Goal: Transaction & Acquisition: Purchase product/service

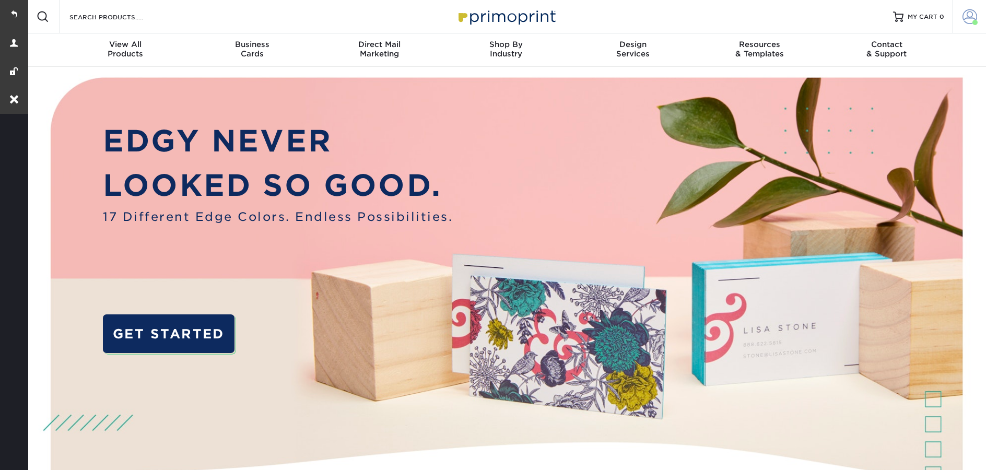
click at [963, 18] on span at bounding box center [970, 16] width 15 height 15
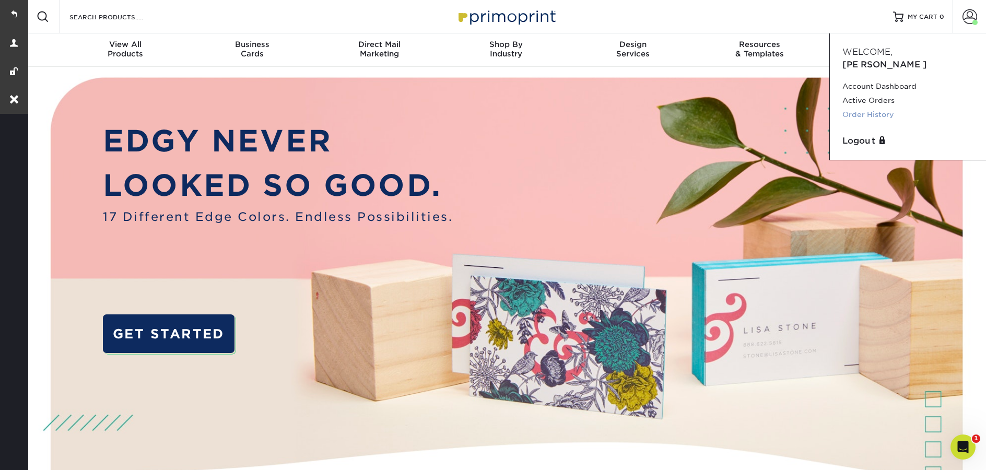
click at [875, 108] on link "Order History" at bounding box center [907, 115] width 131 height 14
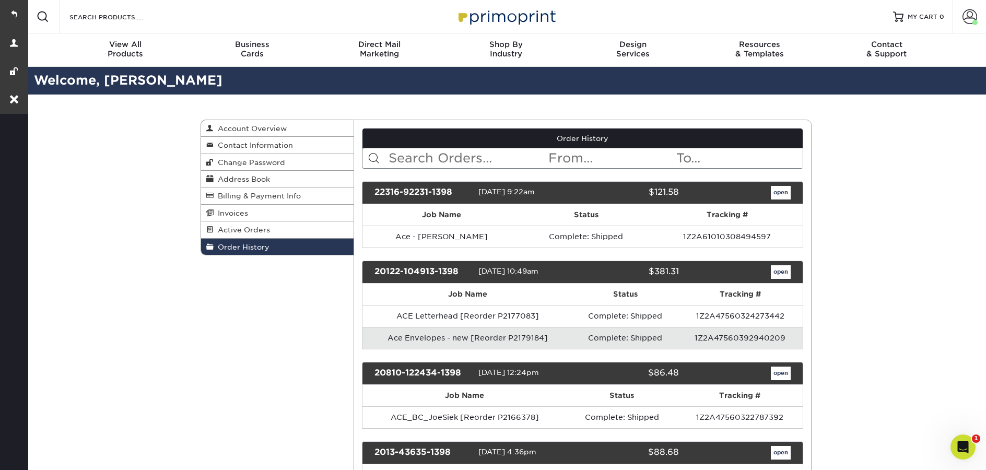
click at [446, 160] on input "text" at bounding box center [468, 158] width 160 height 20
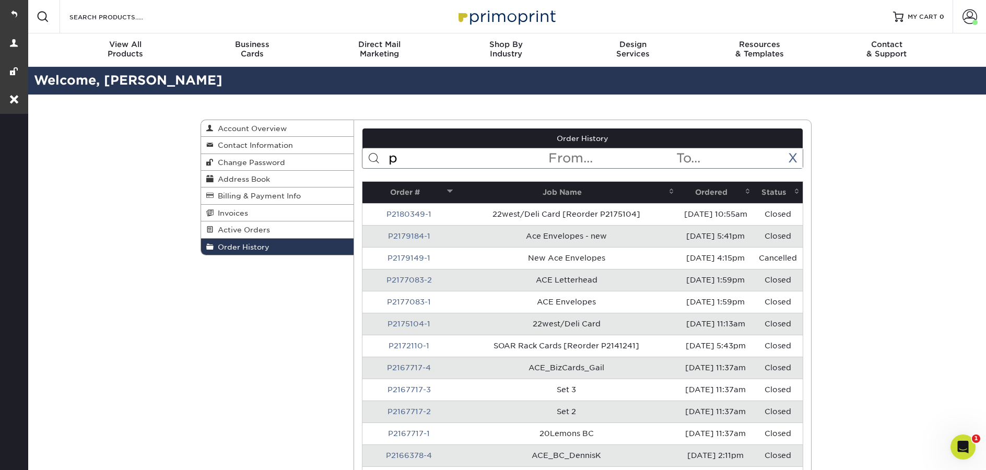
click at [455, 165] on input "p" at bounding box center [468, 158] width 160 height 20
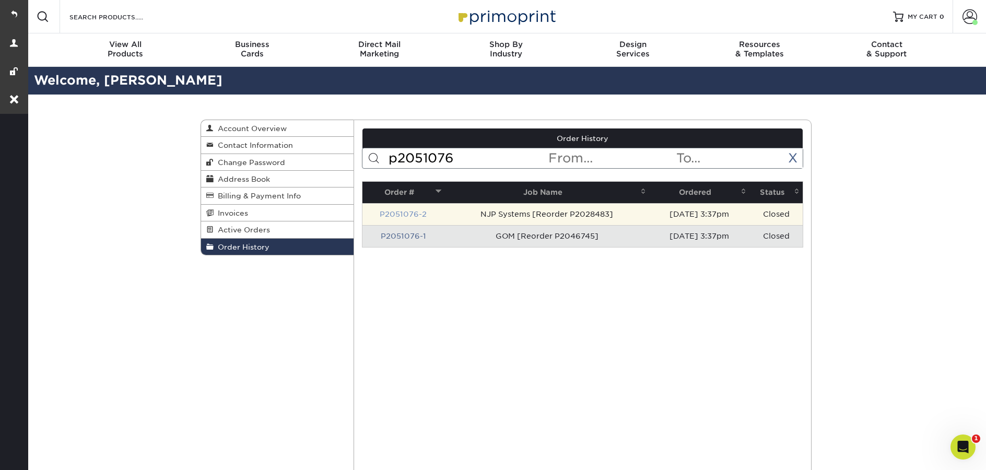
type input "p2051076"
click at [416, 217] on link "P2051076-2" at bounding box center [403, 214] width 47 height 8
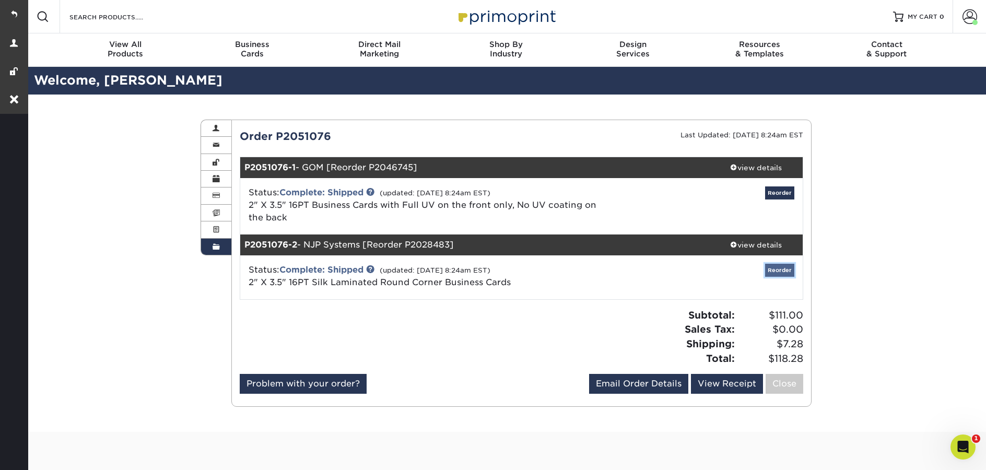
click at [787, 270] on link "Reorder" at bounding box center [779, 270] width 29 height 13
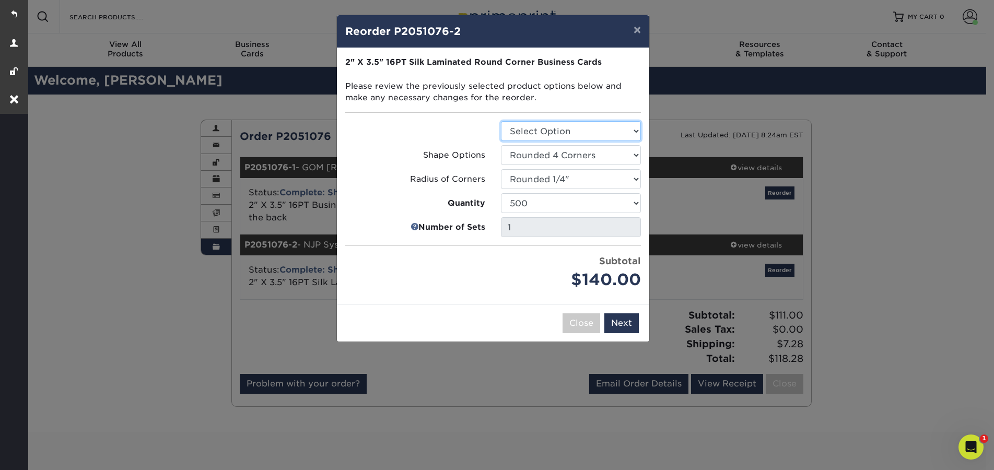
click at [603, 131] on select "Select Option Business Cards" at bounding box center [571, 131] width 140 height 20
select select "3b5148f1-0588-4f88-a218-97bcfdce65c1"
click at [501, 121] on select "Select Option Business Cards" at bounding box center [571, 131] width 140 height 20
click at [620, 320] on button "Next" at bounding box center [621, 323] width 34 height 20
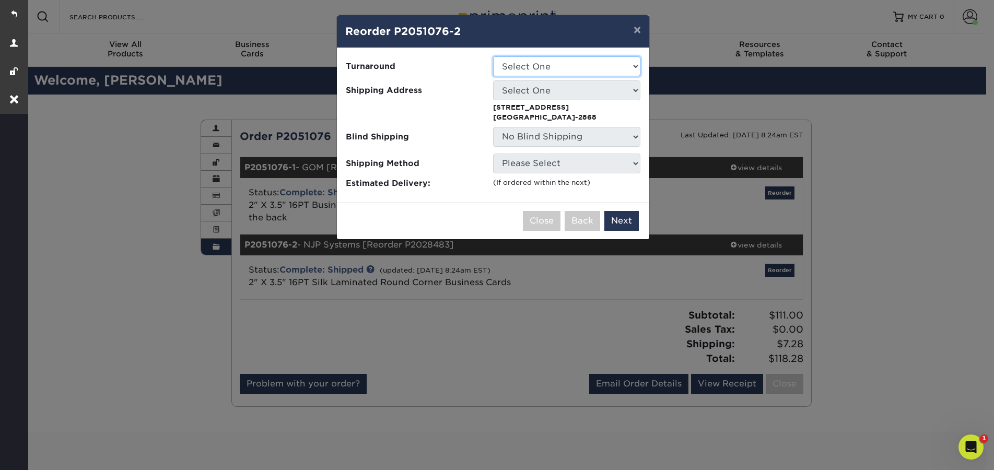
click at [561, 63] on select "Select One 2-4 Business Days 2 Day Next Business Day" at bounding box center [566, 66] width 147 height 20
select select "5a909a15-4845-48f4-93da-352ef23c783f"
click at [493, 56] on select "Select One 2-4 Business Days 2 Day Next Business Day" at bounding box center [566, 66] width 147 height 20
click at [568, 92] on select "Select One 20 Lemons LLC Ace Colonial Diner Exciting Vacations Flo's Bistro & B…" at bounding box center [566, 90] width 147 height 20
click at [567, 96] on select "Select One 20 Lemons LLC Ace Colonial Diner Exciting Vacations Flo's Bistro & B…" at bounding box center [566, 90] width 147 height 20
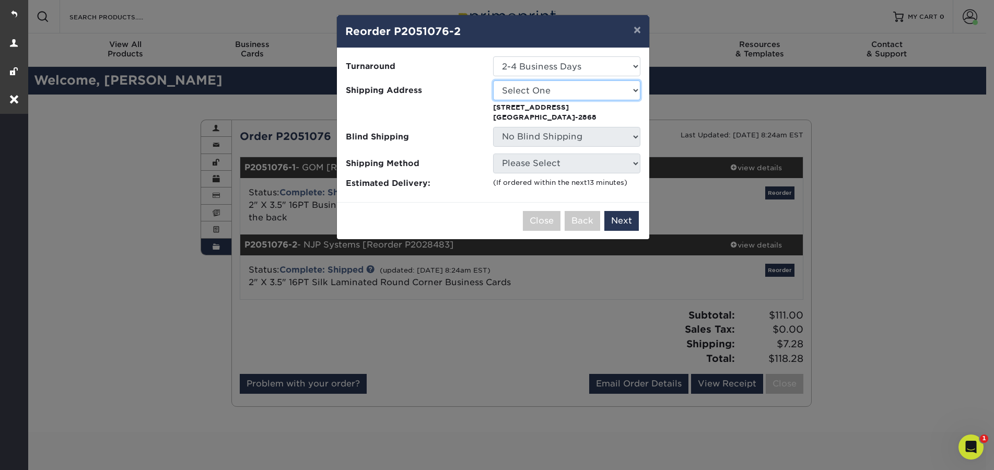
click at [601, 88] on select "Select One 20 Lemons LLC Ace Colonial Diner Exciting Vacations Flo's Bistro & B…" at bounding box center [566, 90] width 147 height 20
click at [550, 94] on select "Select One 20 Lemons LLC Ace Colonial Diner Exciting Vacations Flo's Bistro & B…" at bounding box center [566, 90] width 147 height 20
select select "56695"
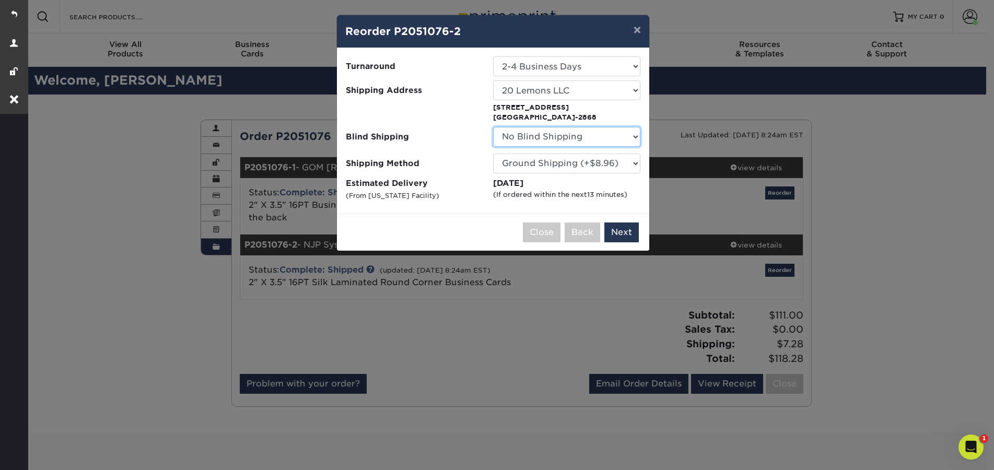
click at [590, 138] on select "No Blind Shipping 20 Lemons LLC Ace Colonial Diner Exciting Vacations Flo's Bis…" at bounding box center [566, 137] width 147 height 20
click at [493, 127] on select "No Blind Shipping 20 Lemons LLC Ace Colonial Diner Exciting Vacations Flo's Bis…" at bounding box center [566, 137] width 147 height 20
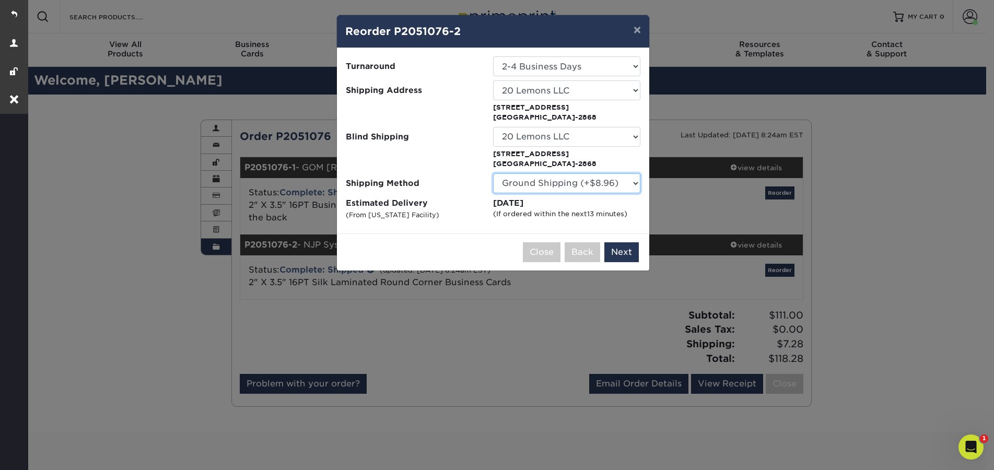
click at [525, 185] on select "Please Select Ground Shipping (+$8.96) 3 Day Shipping Service (+$15.36) 2 Day A…" at bounding box center [566, 183] width 147 height 20
click at [544, 135] on select "No Blind Shipping 20 Lemons LLC Ace Colonial Diner Exciting Vacations Flo's Bis…" at bounding box center [566, 137] width 147 height 20
click at [493, 127] on select "No Blind Shipping 20 Lemons LLC Ace Colonial Diner Exciting Vacations Flo's Bis…" at bounding box center [566, 137] width 147 height 20
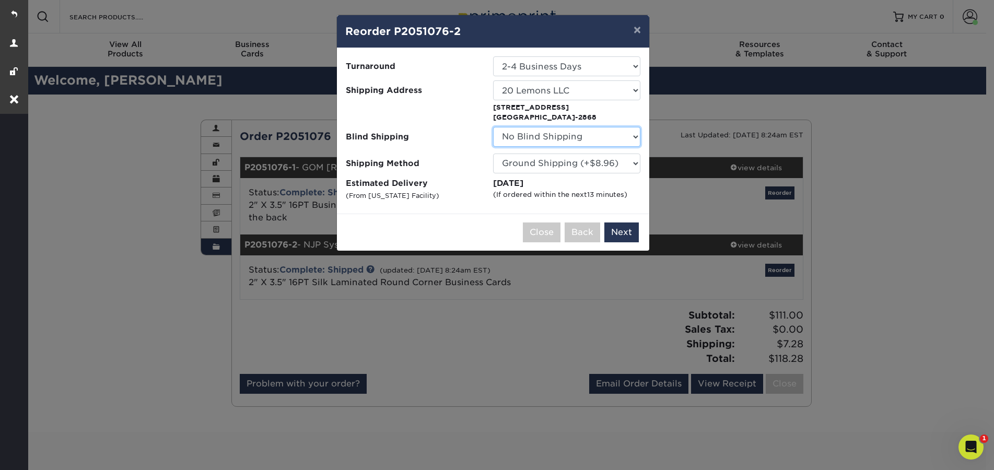
click at [579, 140] on select "No Blind Shipping 20 Lemons LLC Ace Colonial Diner Exciting Vacations Flo's Bis…" at bounding box center [566, 137] width 147 height 20
select select "56695"
click at [493, 127] on select "No Blind Shipping 20 Lemons LLC Ace Colonial Diner Exciting Vacations Flo's Bis…" at bounding box center [566, 137] width 147 height 20
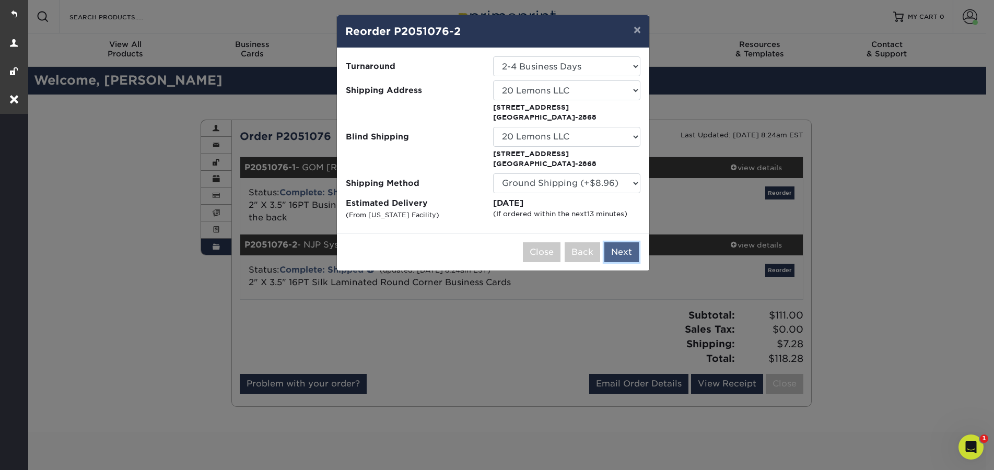
click at [619, 249] on button "Next" at bounding box center [621, 252] width 34 height 20
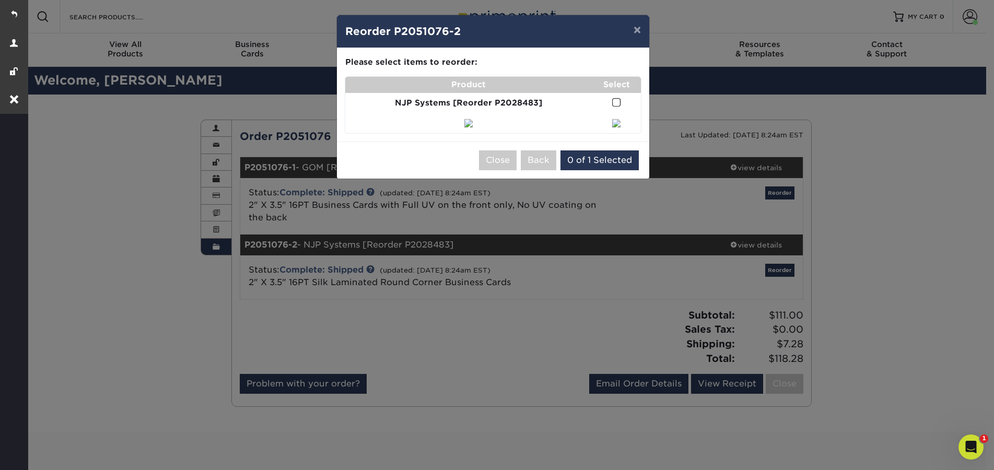
click at [617, 104] on span at bounding box center [616, 103] width 9 height 10
click at [0, 0] on input "checkbox" at bounding box center [0, 0] width 0 height 0
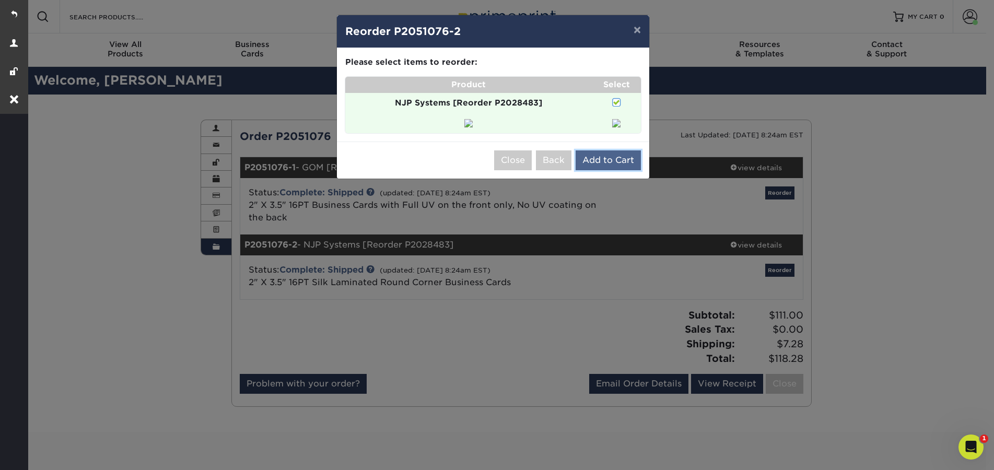
click at [613, 159] on button "Add to Cart" at bounding box center [608, 160] width 65 height 20
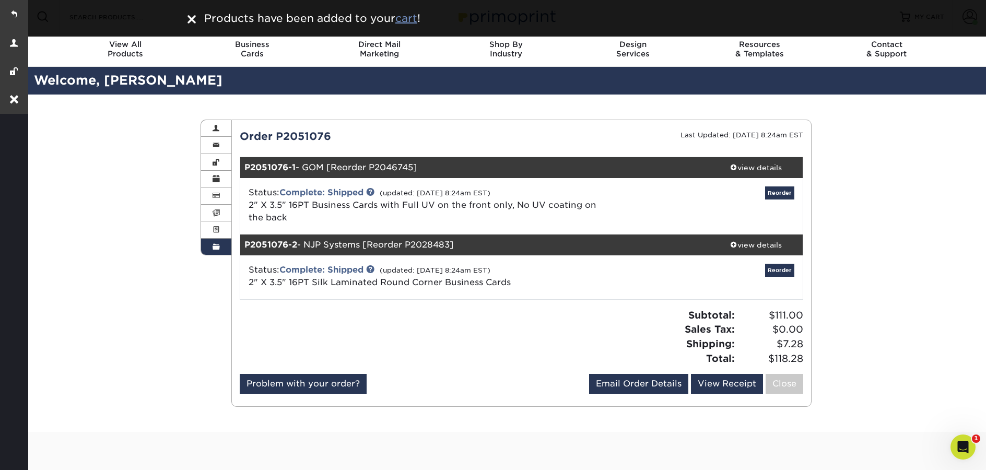
click at [409, 24] on u "cart" at bounding box center [406, 18] width 22 height 13
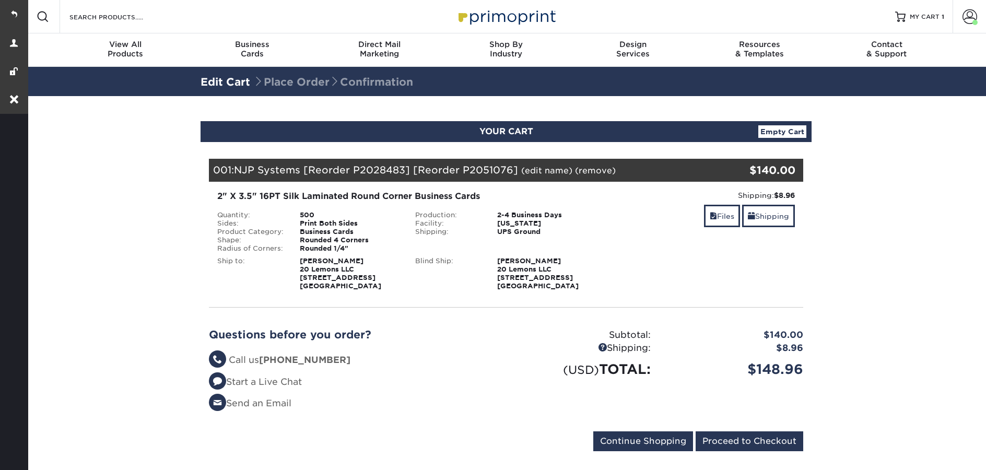
select select "12037"
click at [783, 217] on link "Shipping" at bounding box center [768, 216] width 53 height 22
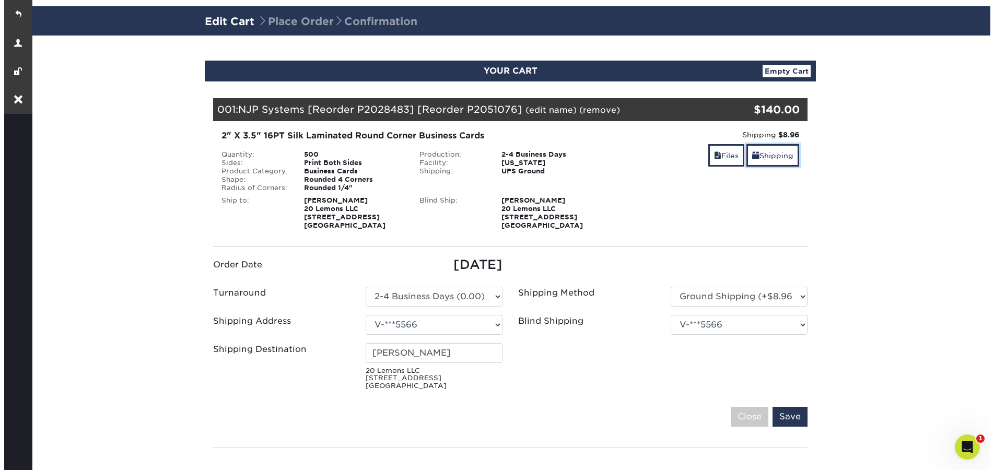
scroll to position [166, 0]
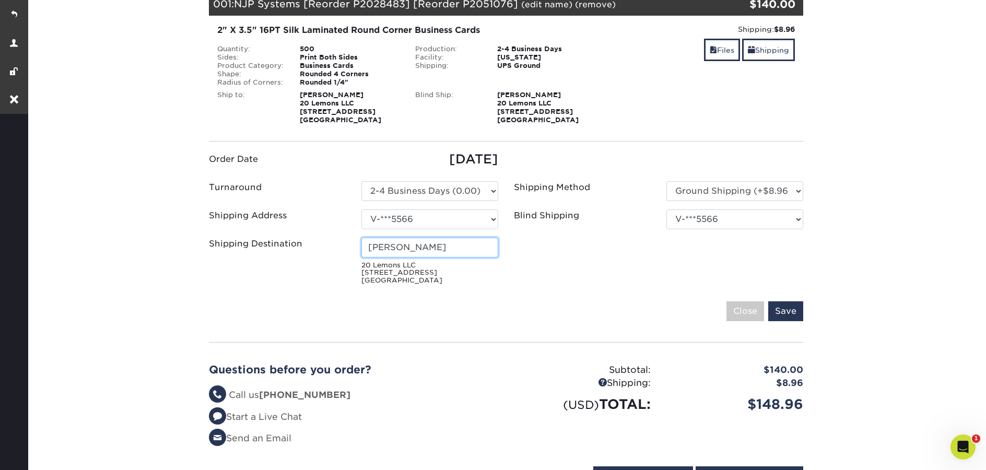
click at [434, 247] on input "[PERSON_NAME]" at bounding box center [429, 248] width 137 height 20
click at [427, 216] on select "Select One 20 Lemons LLC Ace Colonial Diner Exciting Vacations Flo's Bistro & B…" at bounding box center [429, 219] width 137 height 20
select select "newaddress"
click at [361, 209] on select "Select One 20 Lemons LLC Ace Colonial Diner Exciting Vacations Flo's Bistro & B…" at bounding box center [429, 219] width 137 height 20
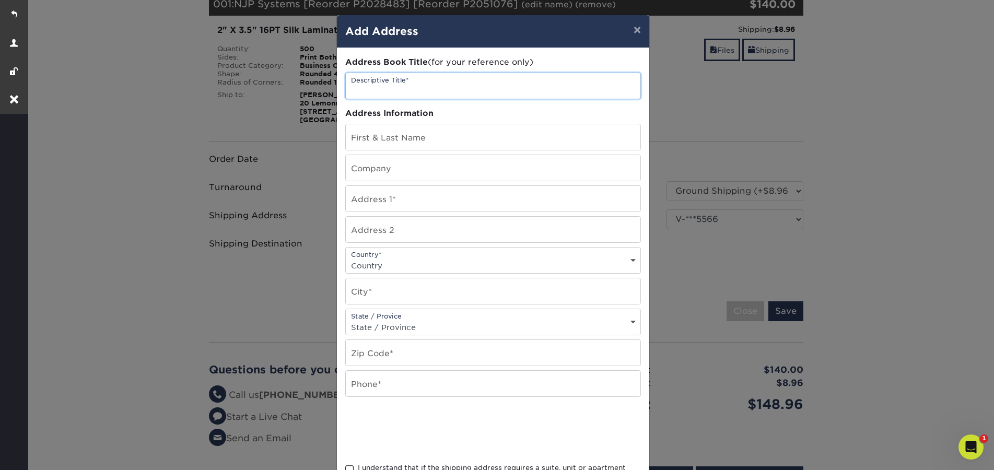
click at [395, 86] on input "text" at bounding box center [493, 86] width 295 height 26
click at [412, 96] on input "[PERSON_NAME]" at bounding box center [493, 86] width 295 height 26
drag, startPoint x: 397, startPoint y: 92, endPoint x: 341, endPoint y: 91, distance: 55.9
click at [346, 91] on input "[PERSON_NAME]" at bounding box center [493, 86] width 295 height 26
type input "[PERSON_NAME]"
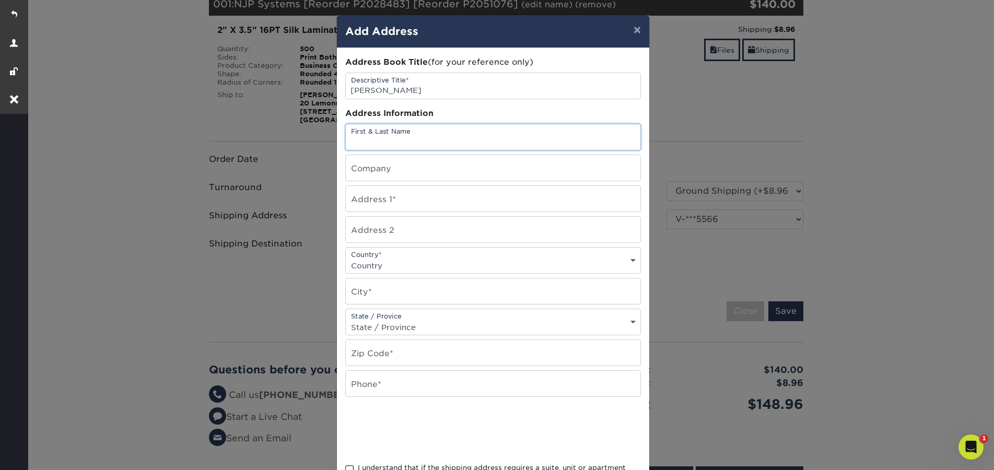
click at [362, 136] on input "text" at bounding box center [493, 137] width 295 height 26
paste input "[PERSON_NAME]"
type input "[PERSON_NAME]"
click at [416, 195] on input "text" at bounding box center [493, 199] width 295 height 26
click at [456, 203] on input "text" at bounding box center [493, 199] width 295 height 26
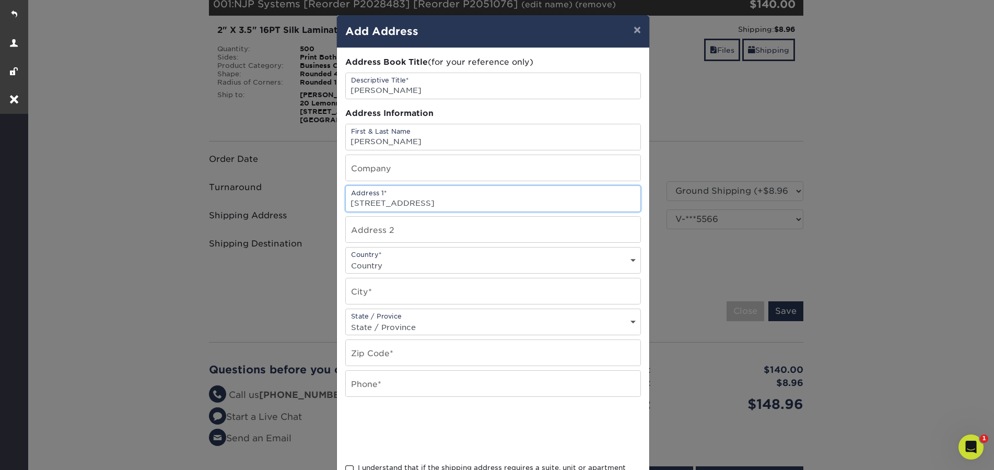
type input "[STREET_ADDRESS]"
click at [429, 261] on select "Country [GEOGRAPHIC_DATA] [GEOGRAPHIC_DATA] ----------------------------- [GEOG…" at bounding box center [493, 265] width 295 height 15
select select "US"
click at [346, 258] on select "Country [GEOGRAPHIC_DATA] [GEOGRAPHIC_DATA] ----------------------------- [GEOG…" at bounding box center [493, 265] width 295 height 15
click at [397, 290] on input "text" at bounding box center [493, 291] width 295 height 26
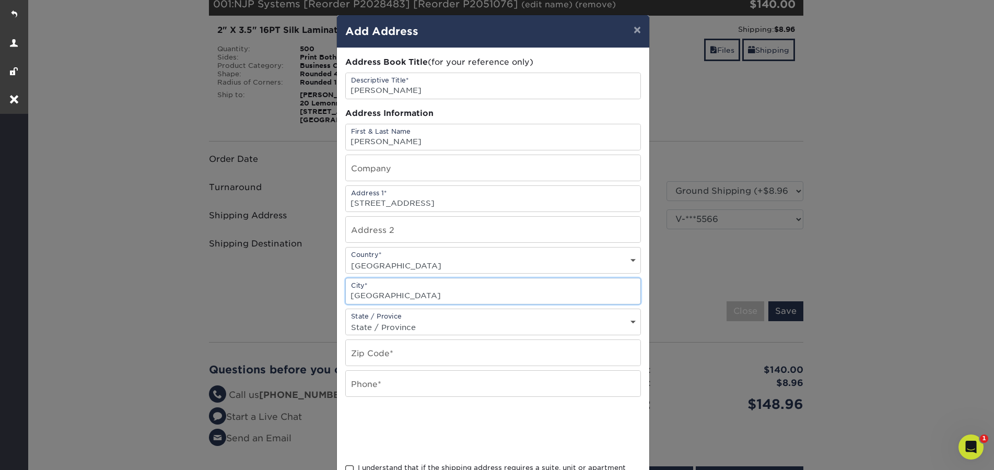
type input "[GEOGRAPHIC_DATA]"
click at [382, 318] on div "State / Provice State / Province [US_STATE] [US_STATE] [US_STATE] [US_STATE] [U…" at bounding box center [493, 322] width 296 height 27
click at [400, 320] on select "State / Province [US_STATE] [US_STATE] [US_STATE] [US_STATE] [US_STATE] [US_STA…" at bounding box center [493, 327] width 295 height 15
select select "NJ"
click at [346, 320] on select "State / Province [US_STATE] [US_STATE] [US_STATE] [US_STATE] [US_STATE] [US_STA…" at bounding box center [493, 327] width 295 height 15
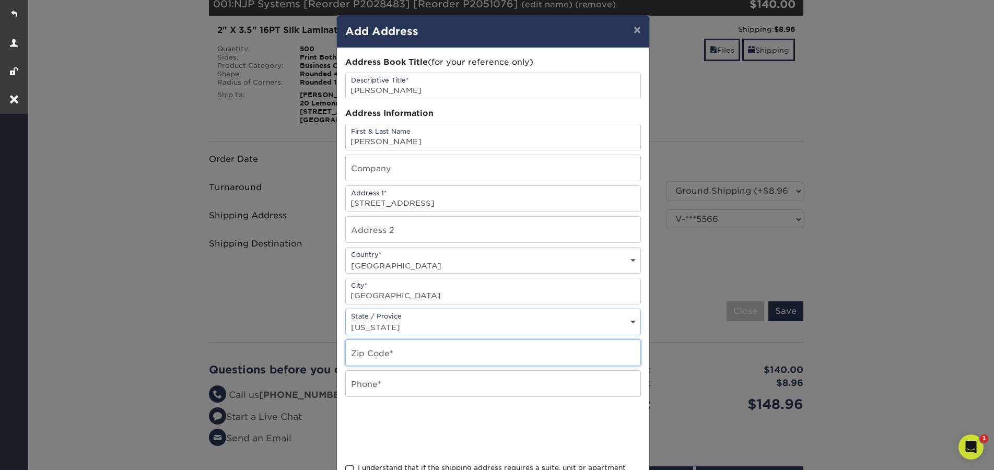
click at [423, 356] on input "text" at bounding box center [493, 353] width 295 height 26
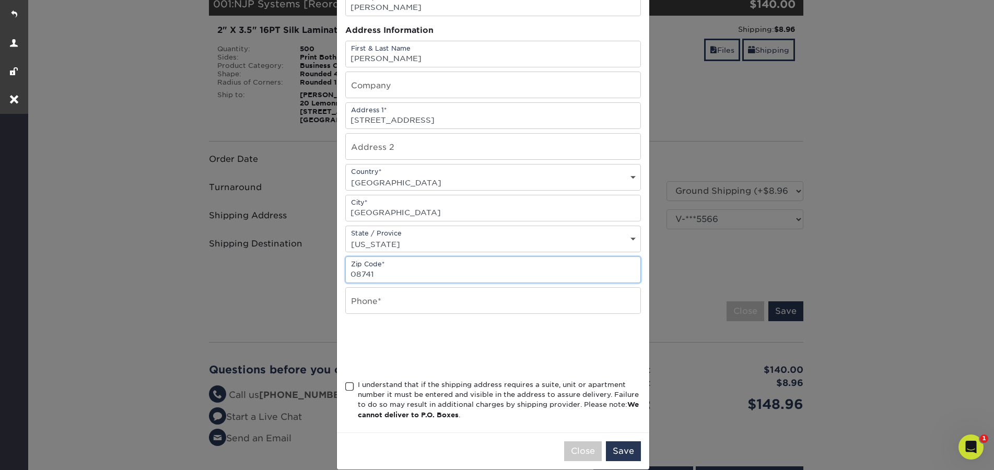
scroll to position [98, 0]
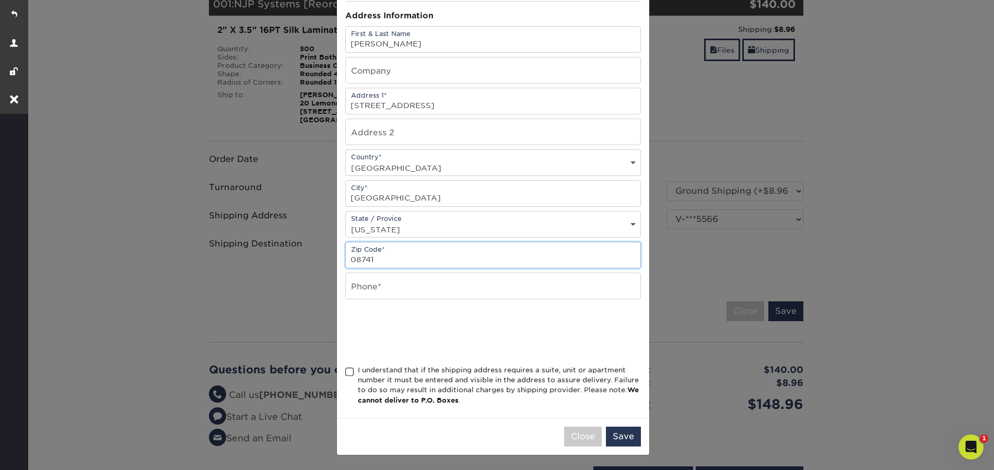
type input "08741"
click at [427, 282] on input "text" at bounding box center [493, 286] width 295 height 26
click at [372, 286] on input "text" at bounding box center [493, 286] width 295 height 26
type input "0000000000"
click at [345, 373] on span at bounding box center [349, 372] width 9 height 10
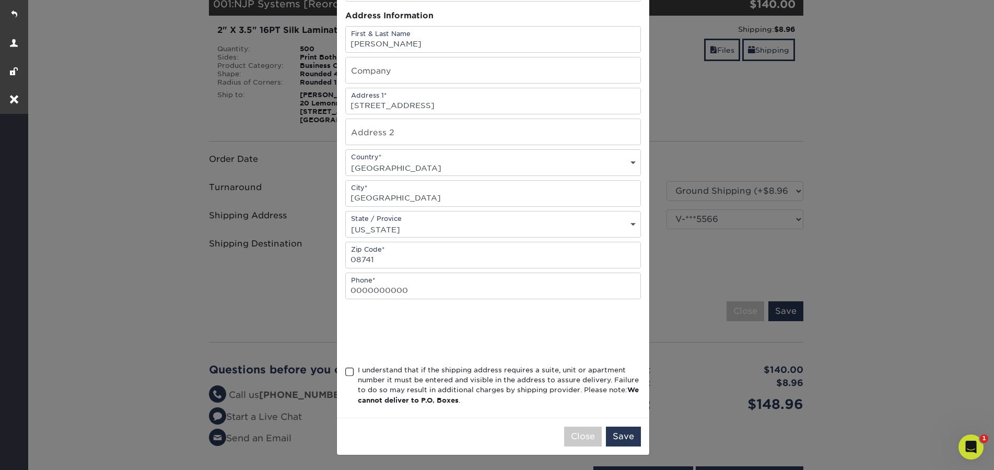
click at [0, 0] on input "I understand that if the shipping address requires a suite, unit or apartment n…" at bounding box center [0, 0] width 0 height 0
click at [621, 442] on button "Save" at bounding box center [623, 437] width 35 height 20
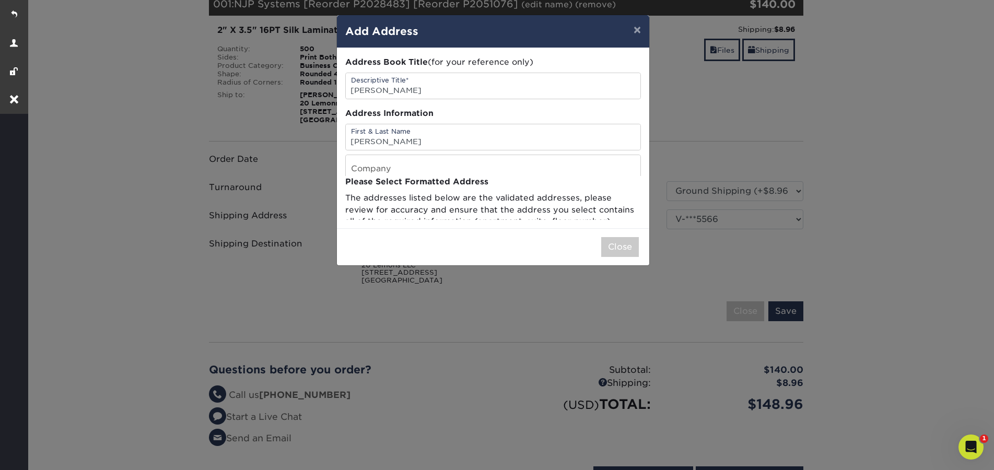
scroll to position [0, 0]
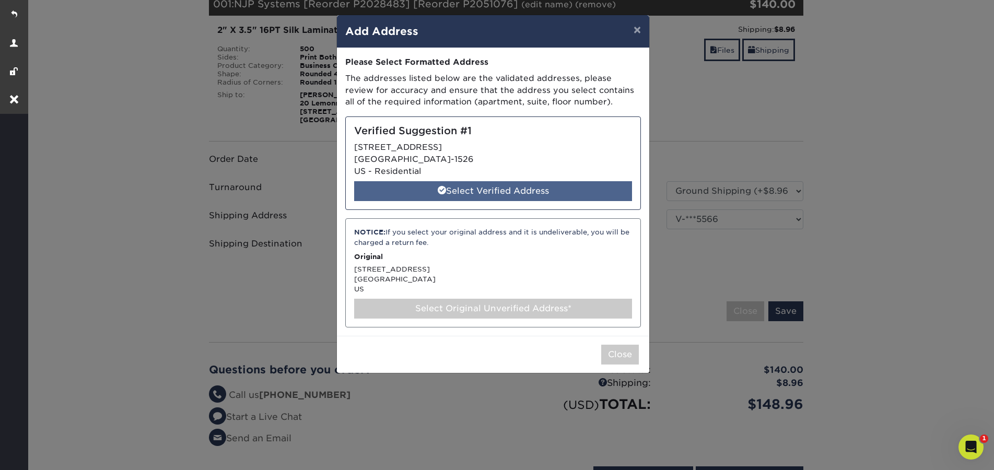
click at [547, 195] on div "Select Verified Address" at bounding box center [493, 191] width 278 height 20
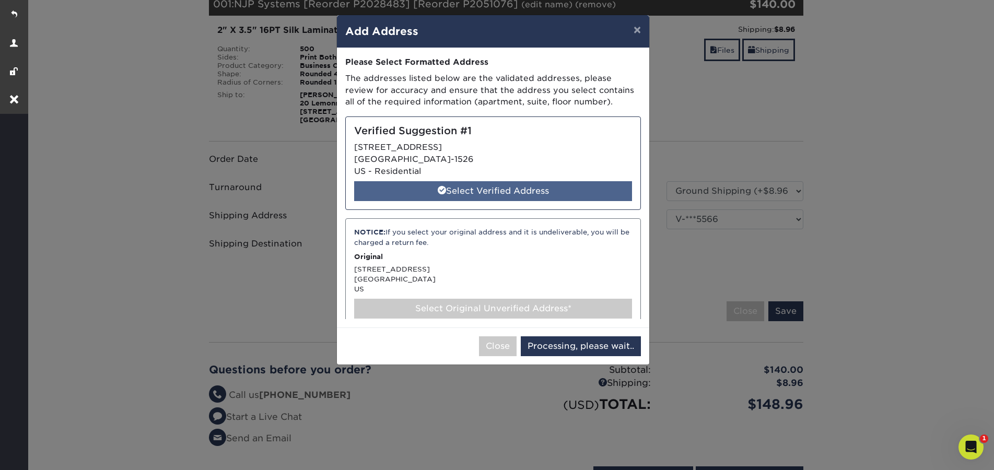
select select "286687"
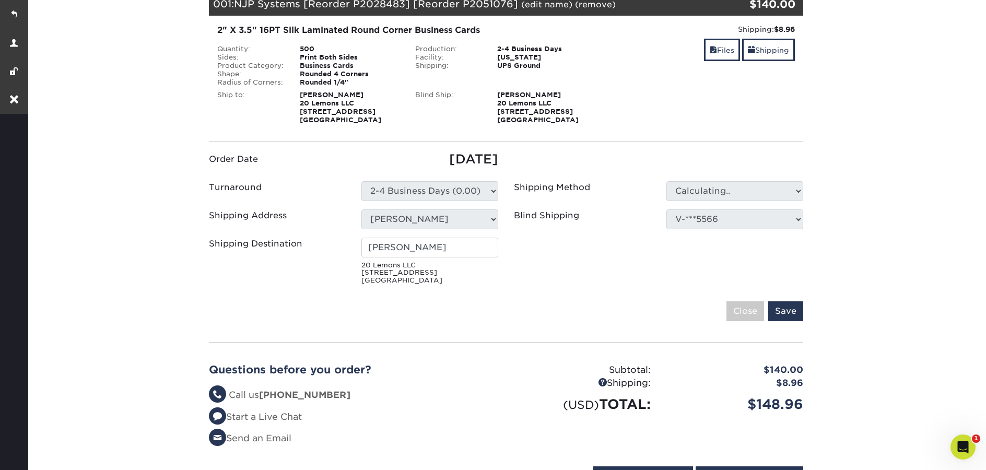
type input "[PERSON_NAME]"
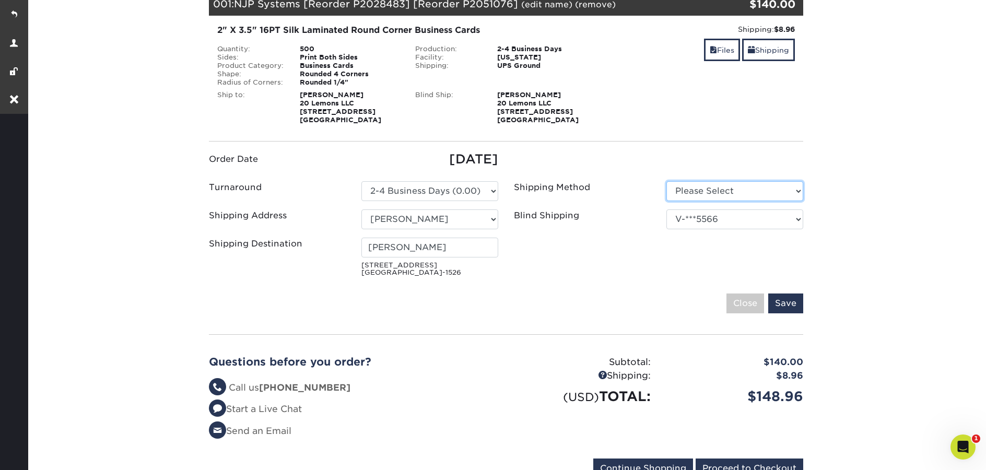
click at [712, 194] on select "Please Select Ground Shipping (+$8.96) 3 Day Shipping Service (+$20.07)" at bounding box center [734, 191] width 137 height 20
click at [735, 190] on select "Please Select Ground Shipping (+$8.96) 3 Day Shipping Service (+$20.07)" at bounding box center [734, 191] width 137 height 20
select select "03"
click at [666, 181] on select "Please Select Ground Shipping (+$8.96) 3 Day Shipping Service (+$20.07)" at bounding box center [734, 191] width 137 height 20
click at [737, 222] on select "No Blind Shipping 20 Lemons LLC Ace Colonial Diner Exciting Vacations Flo's Bis…" at bounding box center [734, 219] width 137 height 20
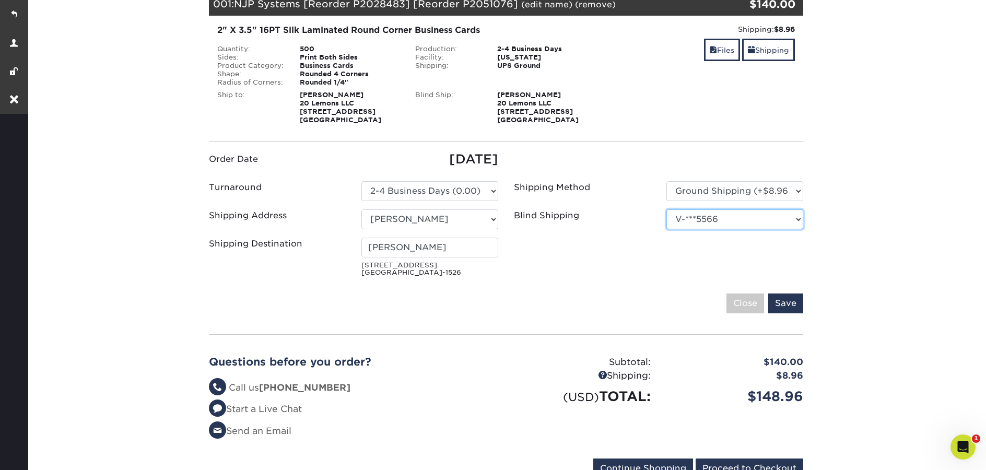
select select "newaddress"
click at [666, 209] on select "No Blind Shipping 20 Lemons LLC Ace Colonial Diner Exciting Vacations Flo's Bis…" at bounding box center [734, 219] width 137 height 20
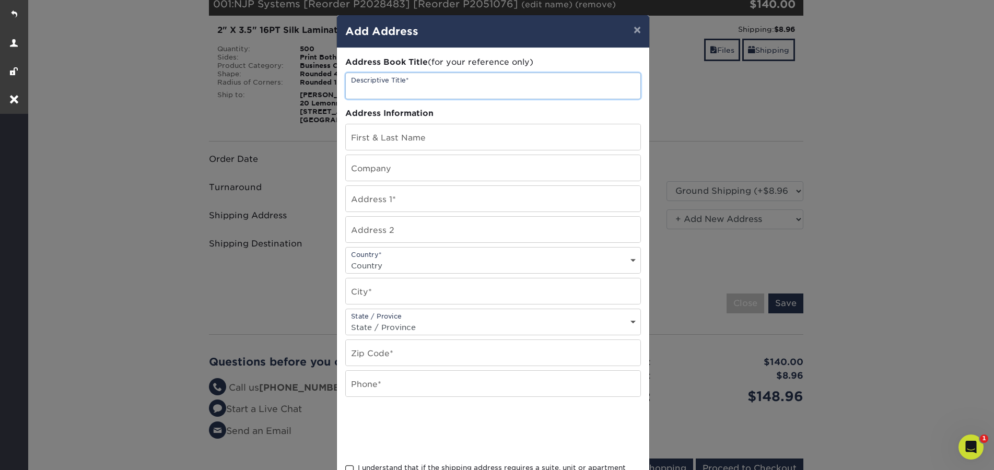
click at [429, 90] on input "text" at bounding box center [493, 86] width 295 height 26
click at [371, 204] on input "text" at bounding box center [493, 199] width 295 height 26
click at [428, 89] on input "text" at bounding box center [493, 86] width 295 height 26
drag, startPoint x: 373, startPoint y: 88, endPoint x: 343, endPoint y: 89, distance: 30.8
click at [346, 89] on input "[PERSON_NAME]" at bounding box center [493, 86] width 295 height 26
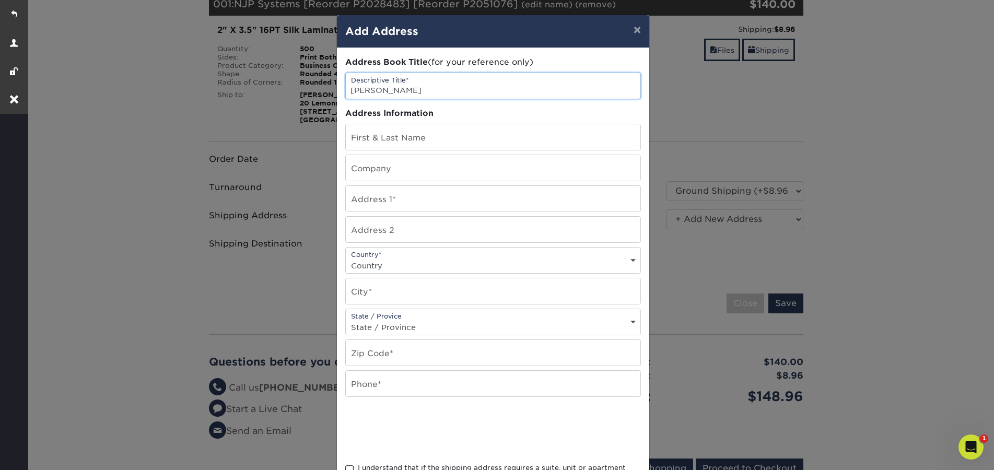
type input "[PERSON_NAME]"
click at [392, 138] on input "text" at bounding box center [493, 137] width 295 height 26
paste input "[PERSON_NAME]"
type input "[PERSON_NAME]"
click at [394, 171] on input "text" at bounding box center [493, 168] width 295 height 26
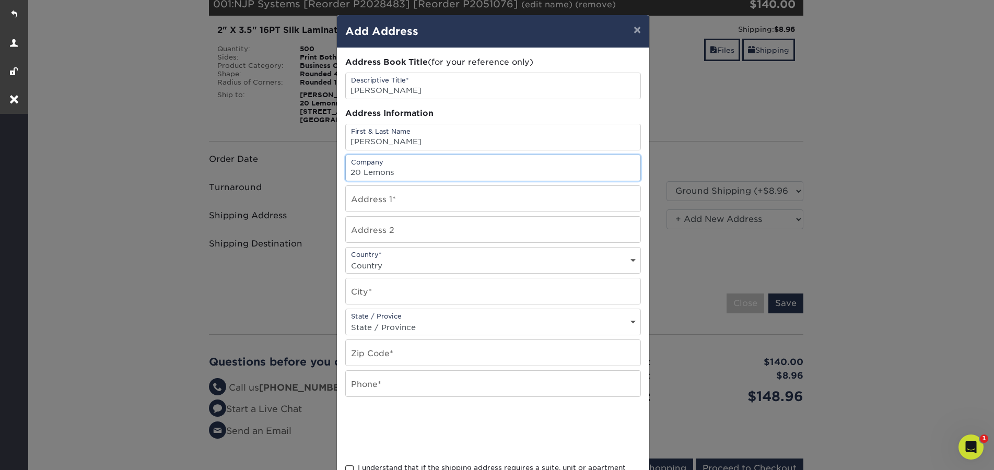
type input "20 Lemons"
click at [404, 205] on input "text" at bounding box center [493, 199] width 295 height 26
type input "[STREET_ADDRESS]"
click at [401, 259] on select "Country [GEOGRAPHIC_DATA] [GEOGRAPHIC_DATA] ----------------------------- [GEOG…" at bounding box center [493, 265] width 295 height 15
select select "US"
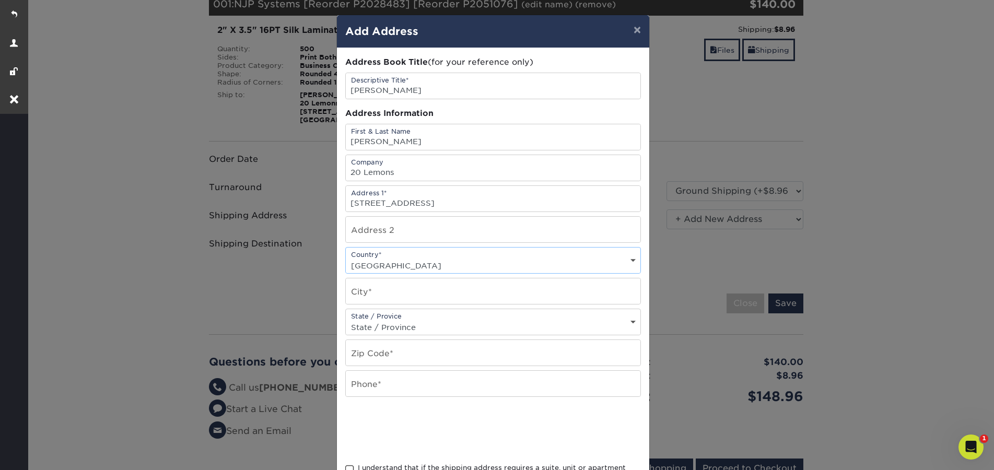
click at [346, 258] on select "Country [GEOGRAPHIC_DATA] [GEOGRAPHIC_DATA] ----------------------------- [GEOG…" at bounding box center [493, 265] width 295 height 15
click at [408, 298] on input "text" at bounding box center [493, 291] width 295 height 26
type input "Cranbury"
click at [404, 326] on select "State / Province [US_STATE] [US_STATE] [US_STATE] [US_STATE] [US_STATE] [US_STA…" at bounding box center [493, 327] width 295 height 15
select select "NJ"
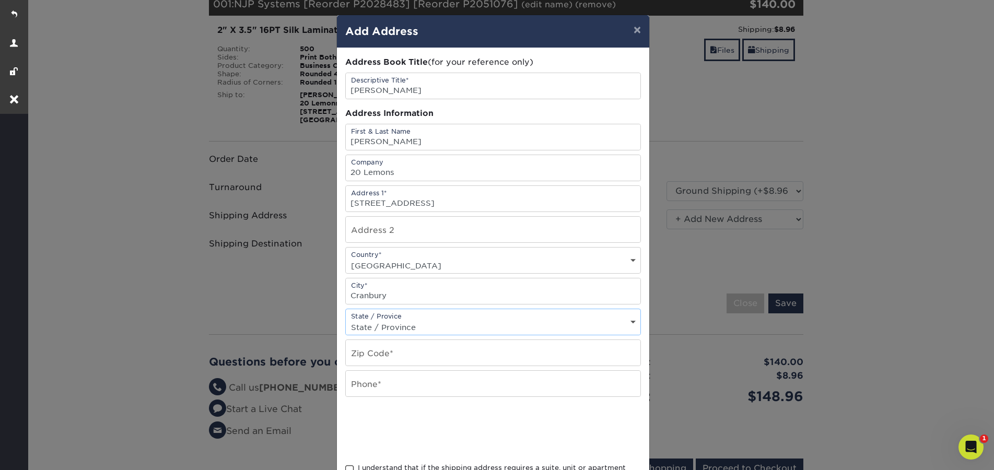
click at [346, 320] on select "State / Province [US_STATE] [US_STATE] [US_STATE] [US_STATE] [US_STATE] [US_STA…" at bounding box center [493, 327] width 295 height 15
click at [416, 349] on input "text" at bounding box center [493, 353] width 295 height 26
type input "08512"
click at [374, 386] on input "text" at bounding box center [493, 384] width 295 height 26
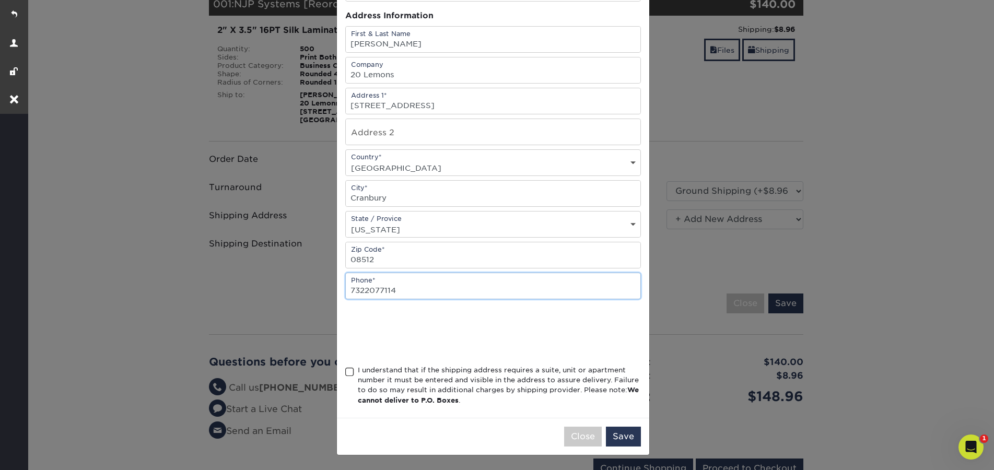
type input "7322077114"
click at [348, 372] on span at bounding box center [349, 372] width 9 height 10
click at [0, 0] on input "I understand that if the shipping address requires a suite, unit or apartment n…" at bounding box center [0, 0] width 0 height 0
click at [621, 431] on button "Save" at bounding box center [623, 437] width 35 height 20
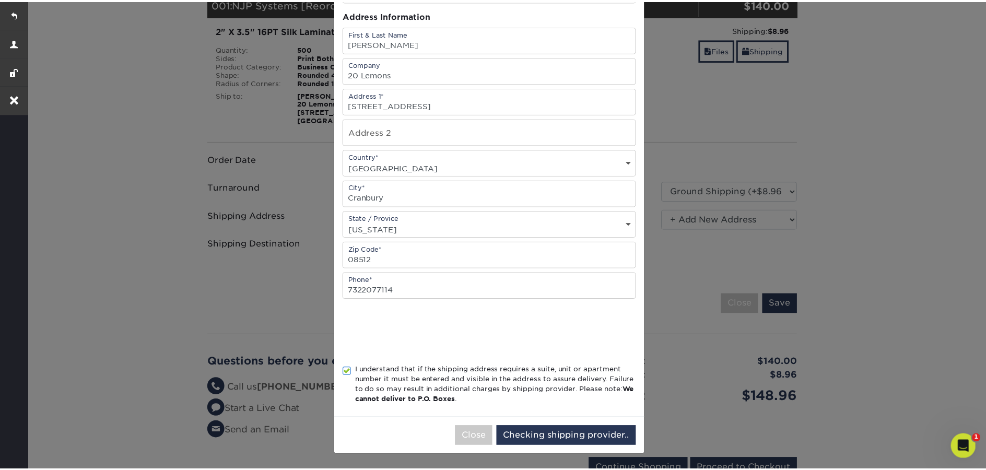
scroll to position [0, 0]
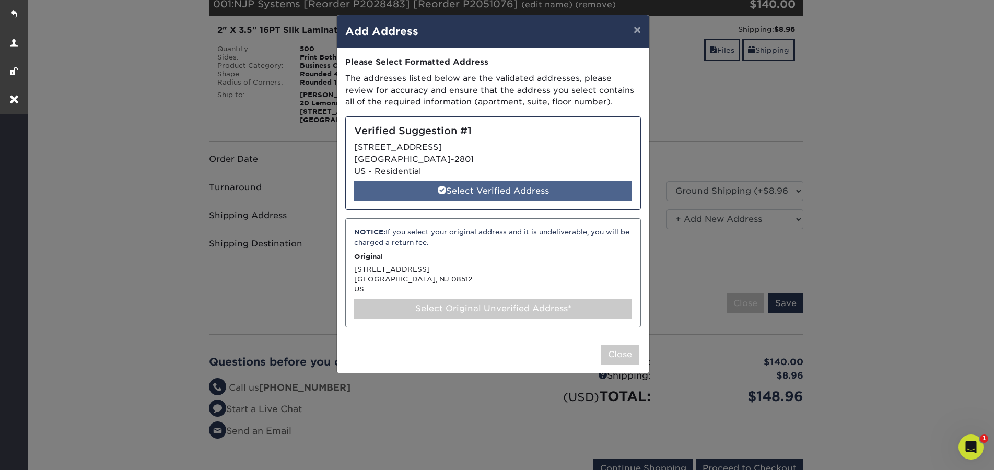
click at [576, 196] on div "Select Verified Address" at bounding box center [493, 191] width 278 height 20
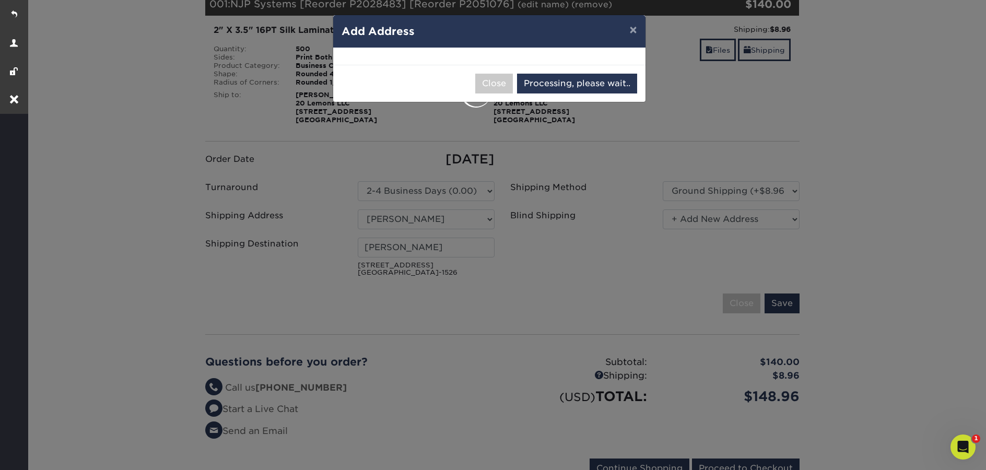
select select "286688"
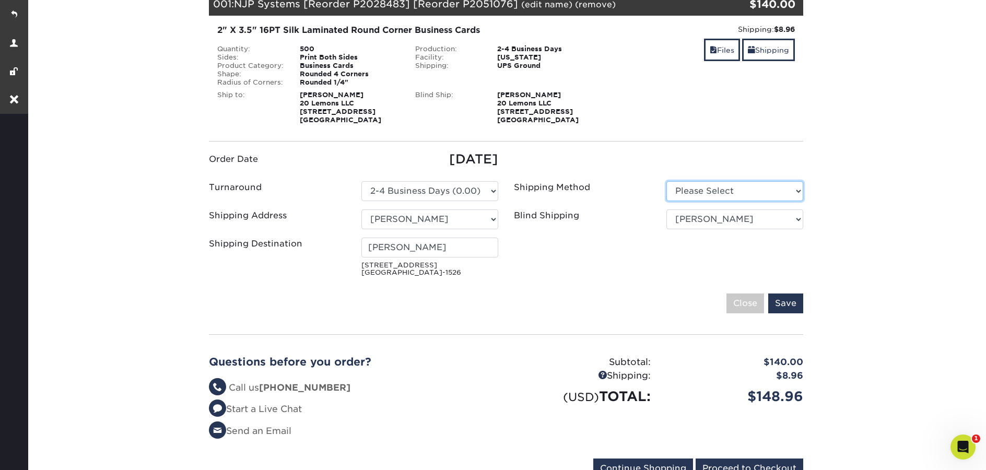
click at [762, 187] on select "Please Select Ground Shipping (+$8.96) 3 Day Shipping Service (+$20.07)" at bounding box center [734, 191] width 137 height 20
select select "03"
click at [666, 181] on select "Please Select Ground Shipping (+$8.96) 3 Day Shipping Service (+$20.07)" at bounding box center [734, 191] width 137 height 20
click at [796, 307] on input "Save" at bounding box center [785, 304] width 35 height 20
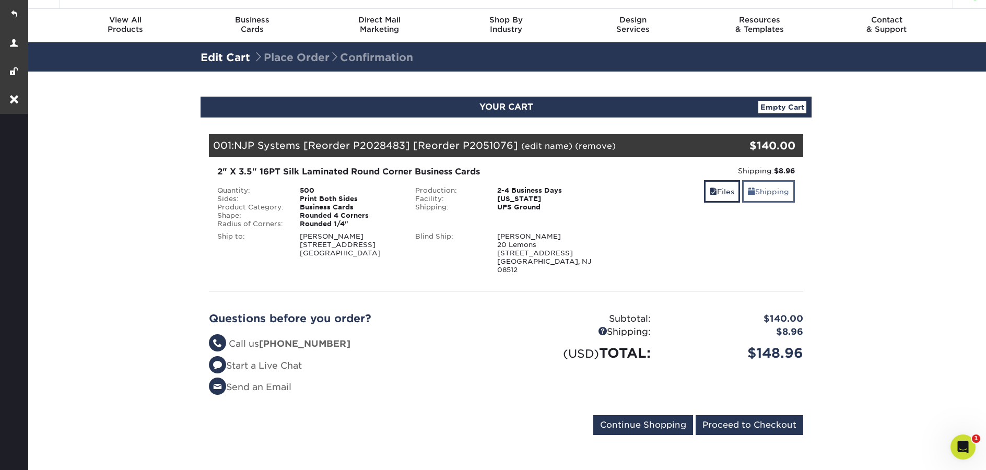
scroll to position [26, 0]
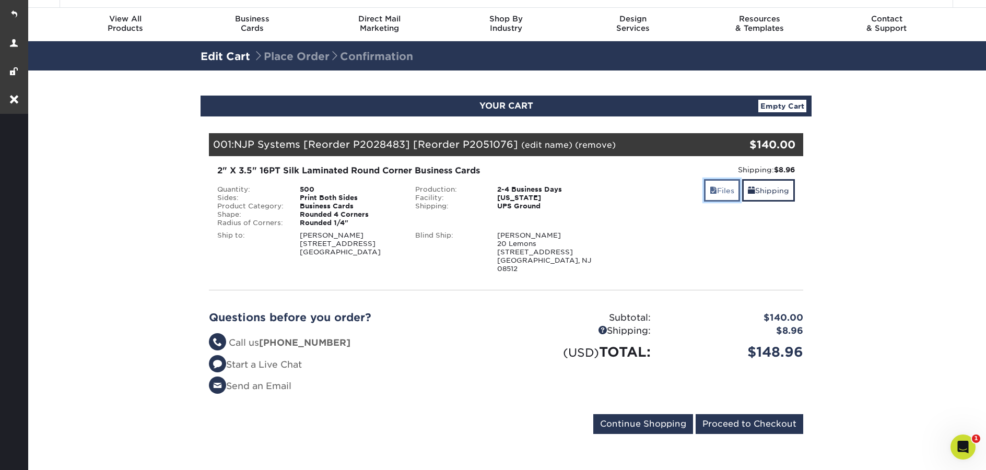
click at [704, 196] on link "Files" at bounding box center [722, 190] width 36 height 22
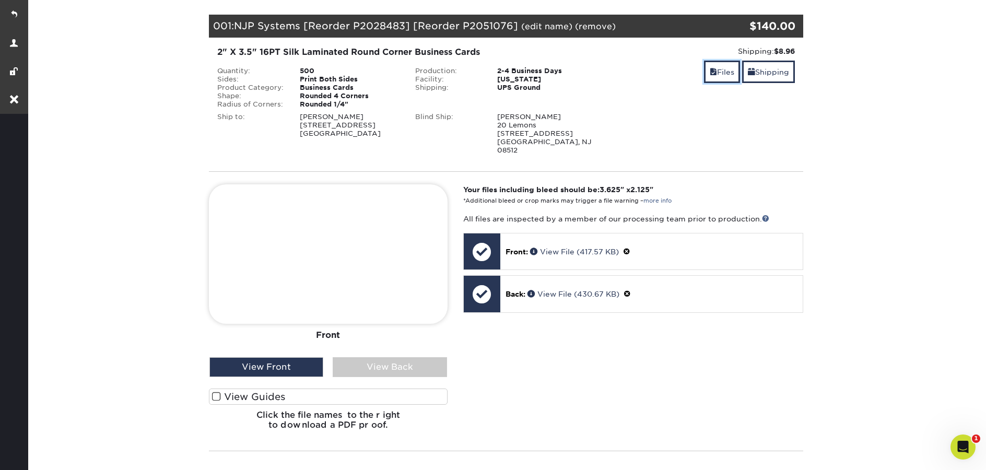
scroll to position [323, 0]
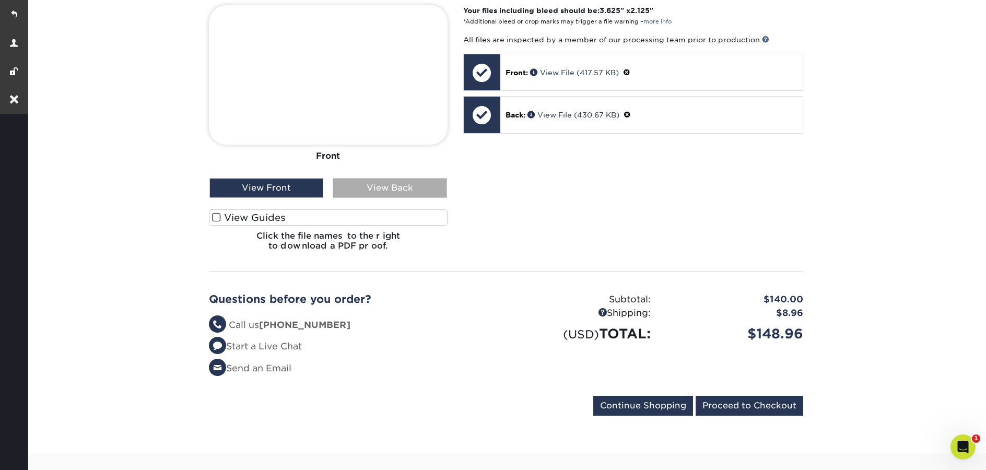
click at [385, 182] on div "View Back" at bounding box center [390, 188] width 114 height 20
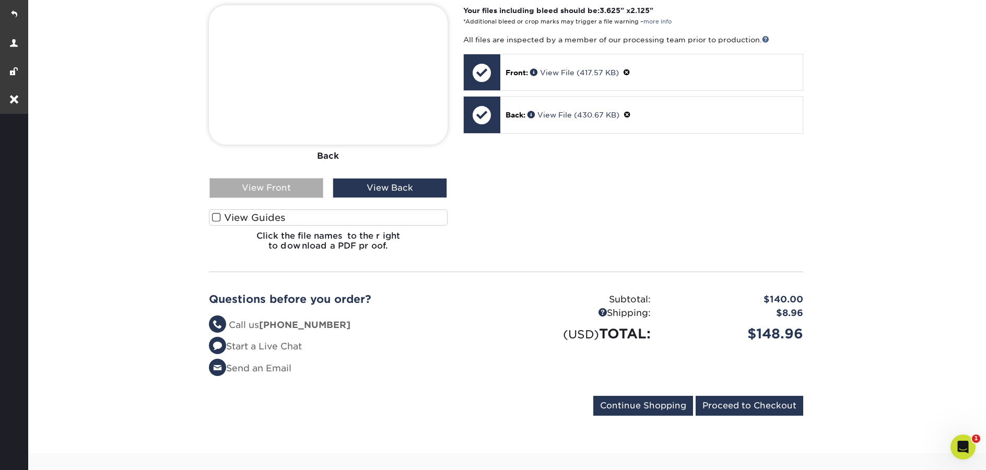
click at [262, 178] on div "View Front" at bounding box center [266, 188] width 114 height 20
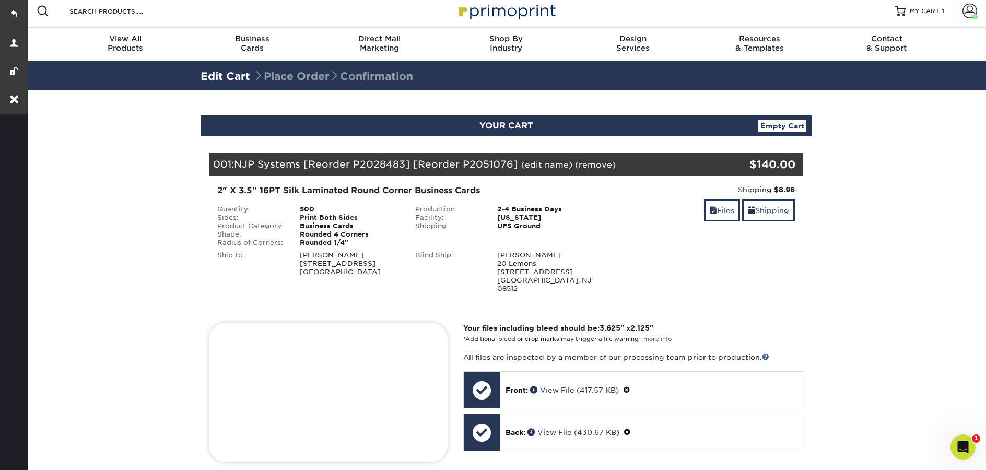
scroll to position [37, 0]
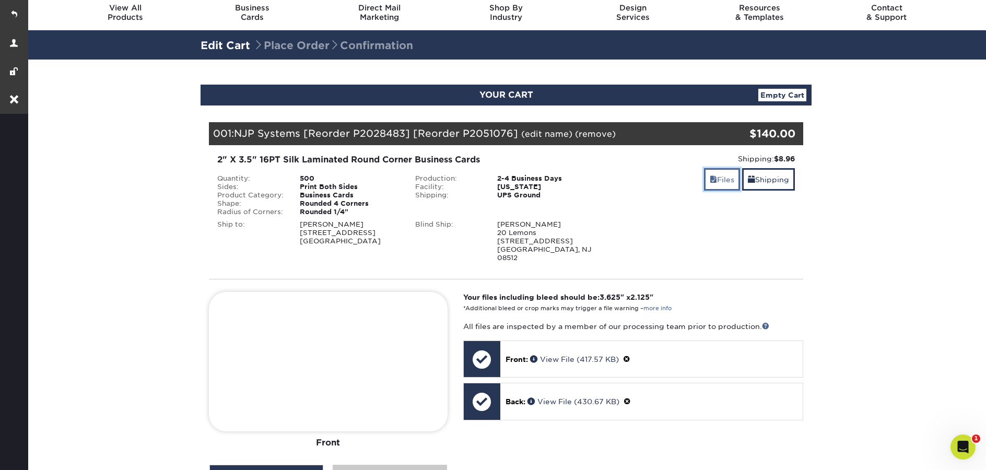
click at [707, 187] on link "Files" at bounding box center [722, 179] width 36 height 22
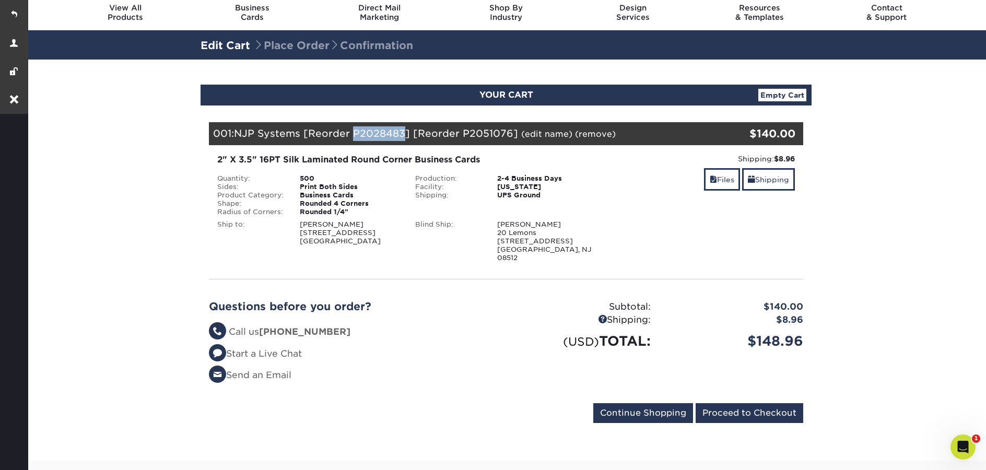
drag, startPoint x: 355, startPoint y: 133, endPoint x: 405, endPoint y: 135, distance: 50.2
click at [405, 135] on span "NJP Systems [Reorder P2028483] [Reorder P2051076]" at bounding box center [376, 132] width 284 height 11
copy span "P2028483"
click at [596, 222] on div "[PERSON_NAME] 20 [PERSON_NAME] [STREET_ADDRESS]" at bounding box center [546, 241] width 115 height 42
click at [731, 185] on link "Files" at bounding box center [722, 179] width 36 height 22
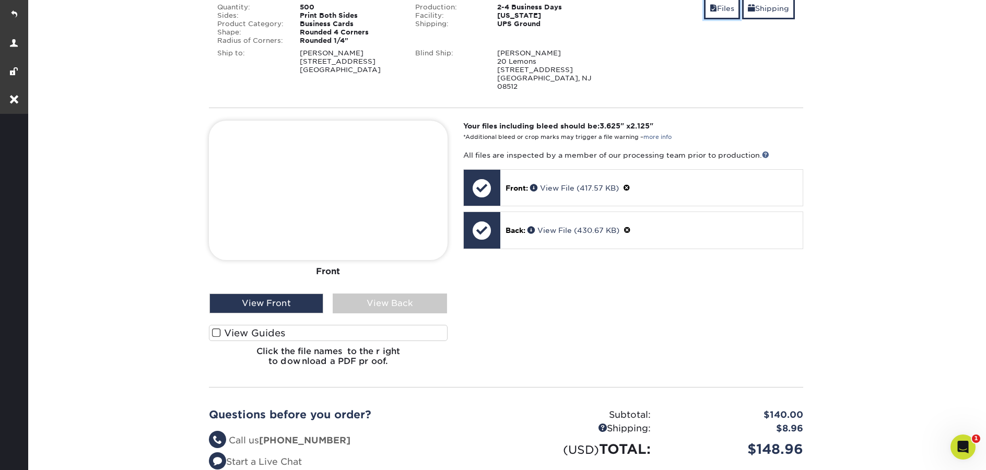
scroll to position [209, 0]
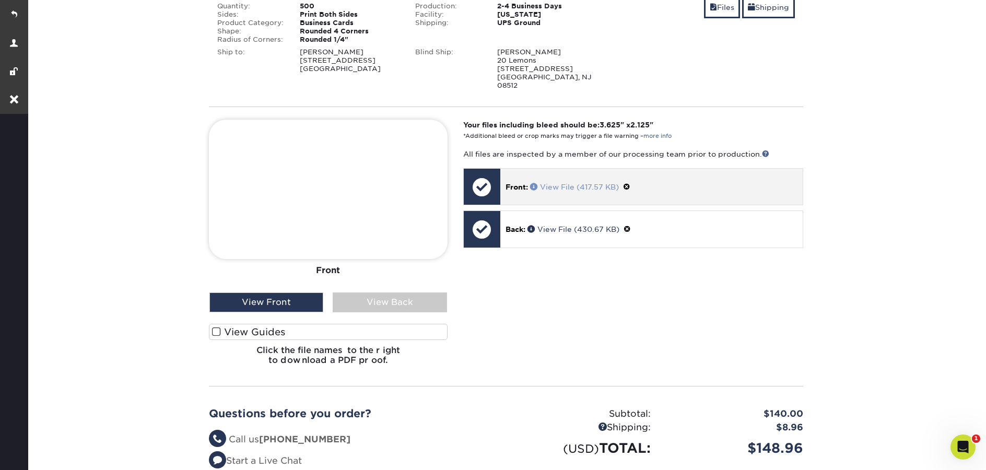
click at [535, 183] on span at bounding box center [535, 186] width 10 height 7
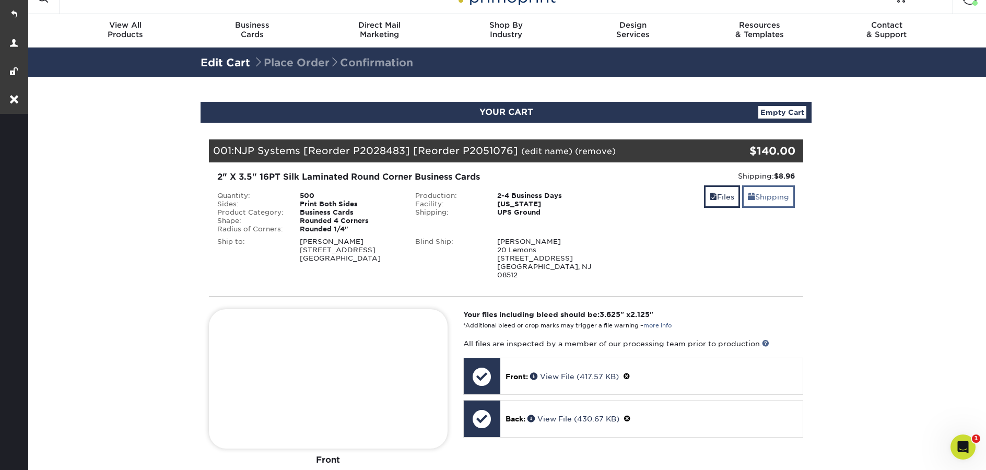
scroll to position [21, 0]
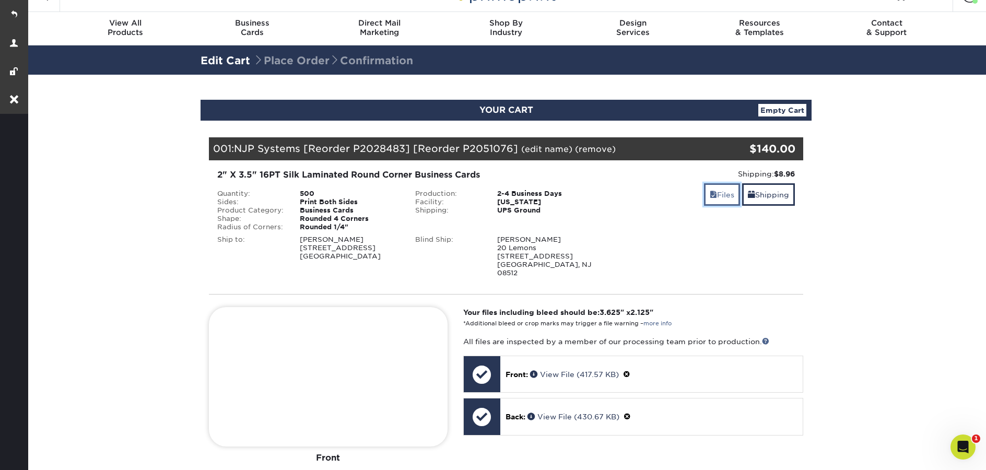
click at [716, 193] on link "Files" at bounding box center [722, 194] width 36 height 22
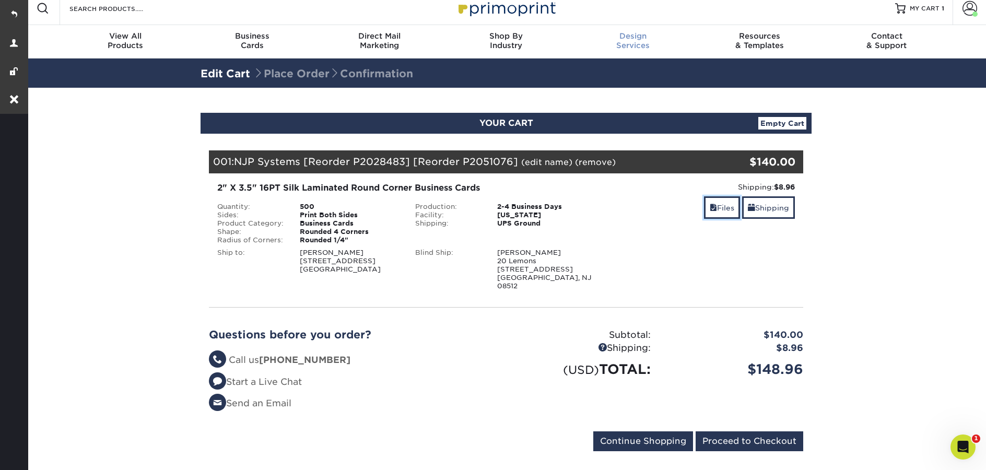
scroll to position [0, 0]
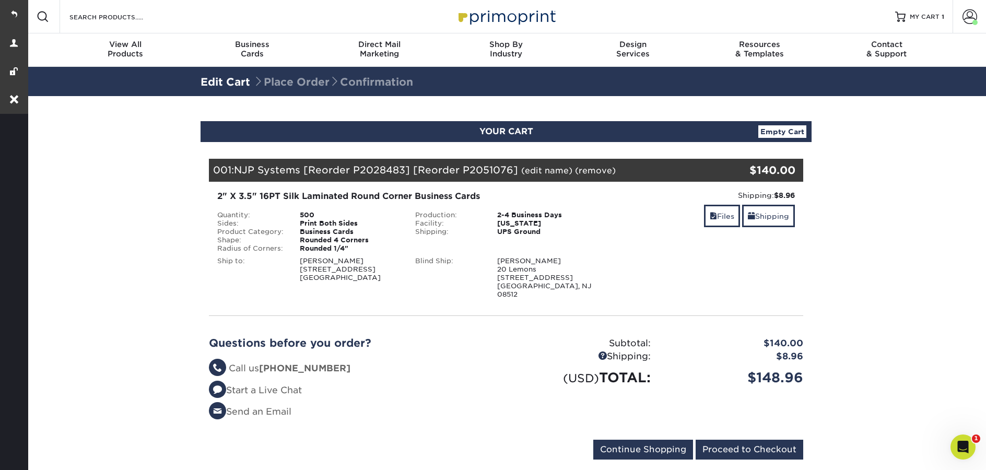
click at [492, 15] on img at bounding box center [506, 16] width 104 height 22
